Goal: Task Accomplishment & Management: Complete application form

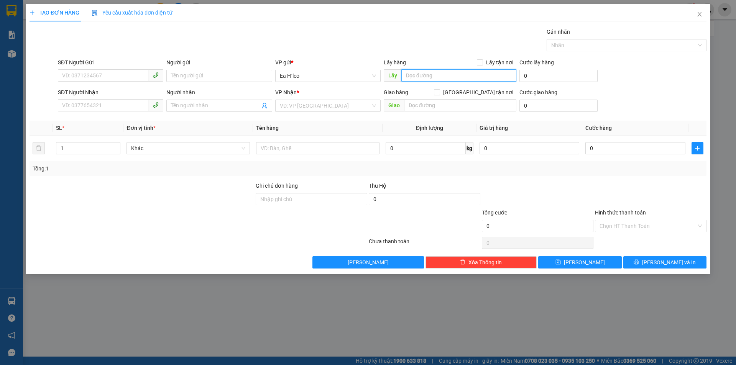
click at [411, 77] on input "text" at bounding box center [458, 75] width 115 height 12
type input "e"
type input "é"
type input "e"
type input "E"
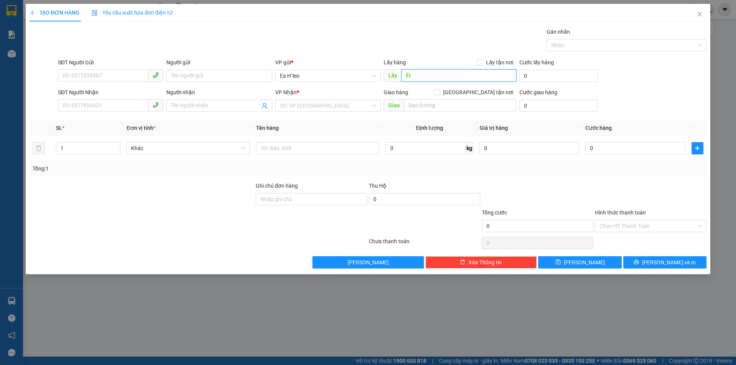
type input "É"
type input "ESIA-72"
click at [421, 104] on input "text" at bounding box center [460, 105] width 112 height 12
type input "EON BD"
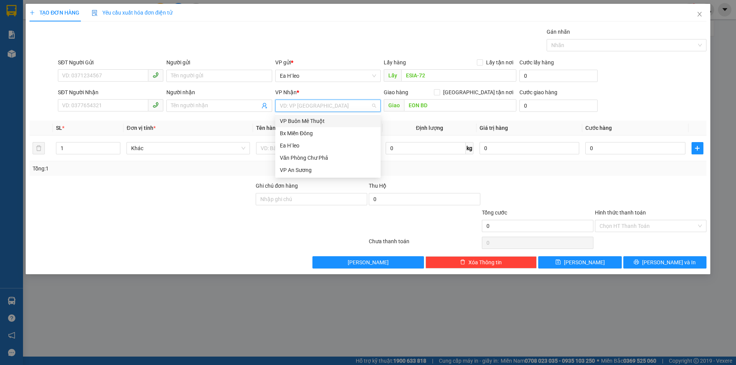
click at [355, 104] on input "search" at bounding box center [325, 106] width 91 height 12
click at [342, 133] on div "Bx Miền Đông" at bounding box center [328, 133] width 96 height 8
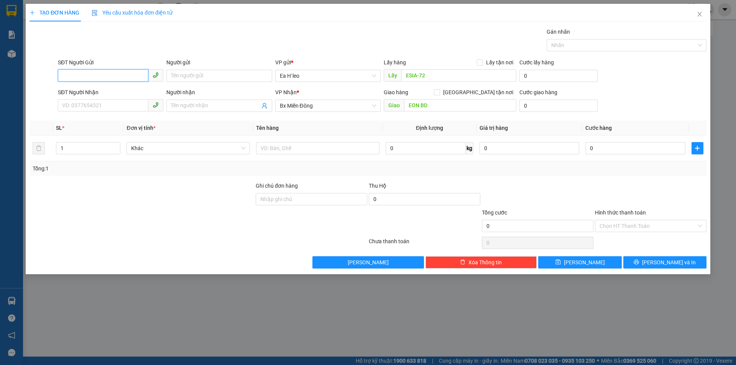
click at [105, 79] on input "SĐT Người Gửi" at bounding box center [103, 75] width 90 height 12
paste input "0973764367"
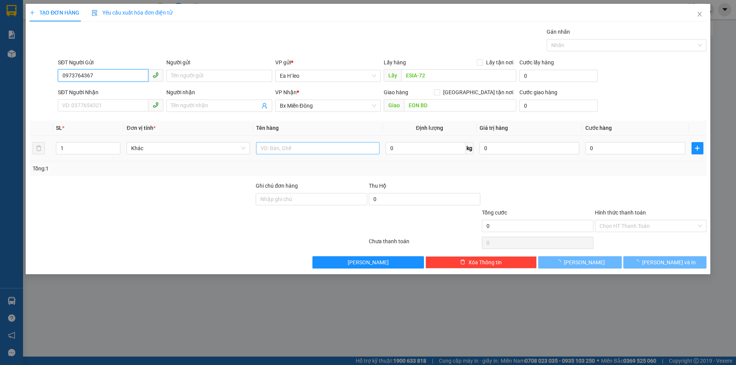
type input "0973764367"
drag, startPoint x: 327, startPoint y: 148, endPoint x: 302, endPoint y: 134, distance: 28.2
click at [324, 148] on input "text" at bounding box center [317, 148] width 123 height 12
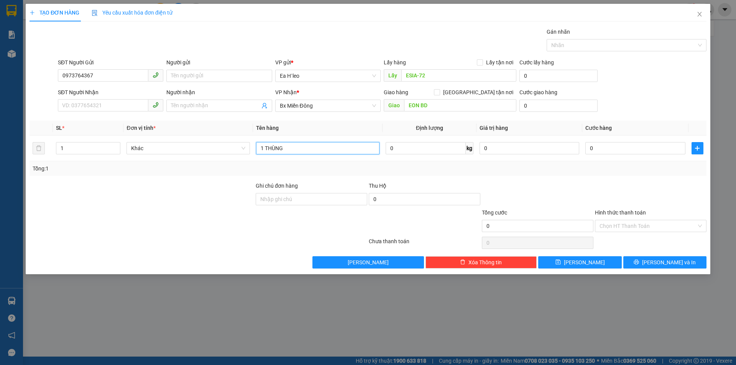
type input "1 THÙNG"
click at [656, 82] on div "SĐT Người Gửi 0973764367 Người gửi Tên người gửi VP gửi * [PERSON_NAME] Lấy hàn…" at bounding box center [382, 71] width 652 height 27
click at [594, 268] on button "[PERSON_NAME]" at bounding box center [579, 262] width 83 height 12
